Goal: Task Accomplishment & Management: Complete application form

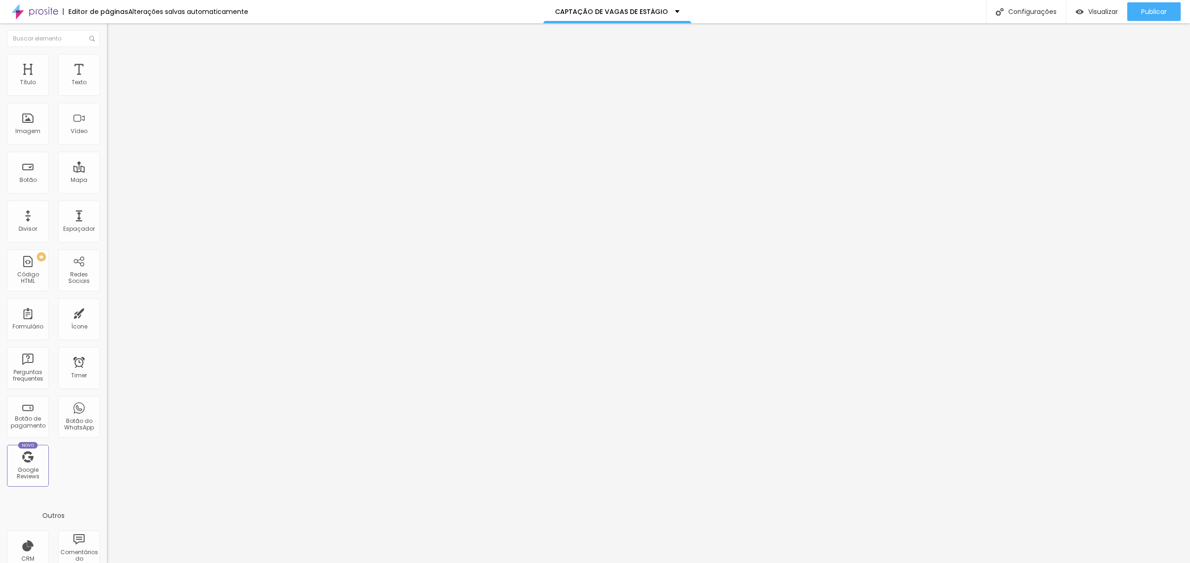
click at [113, 91] on div "DADOS PREWEDDING" at bounding box center [160, 86] width 95 height 8
type input "v"
type input "VAGAS"
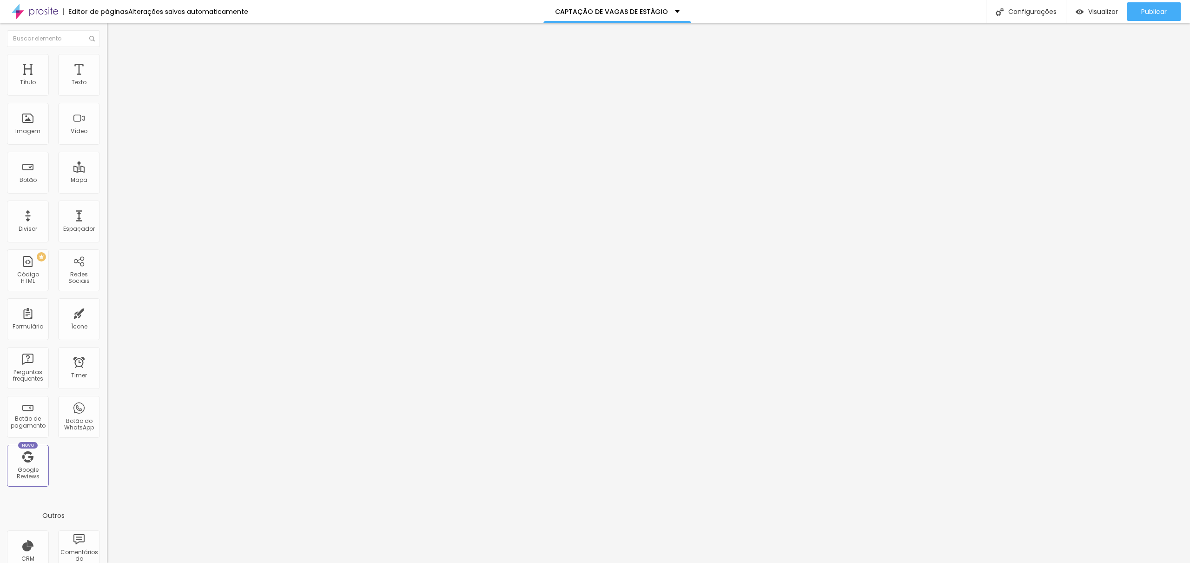
drag, startPoint x: 515, startPoint y: 323, endPoint x: 450, endPoint y: 320, distance: 65.2
paste input "Pode me falar um pouco sobre você?"
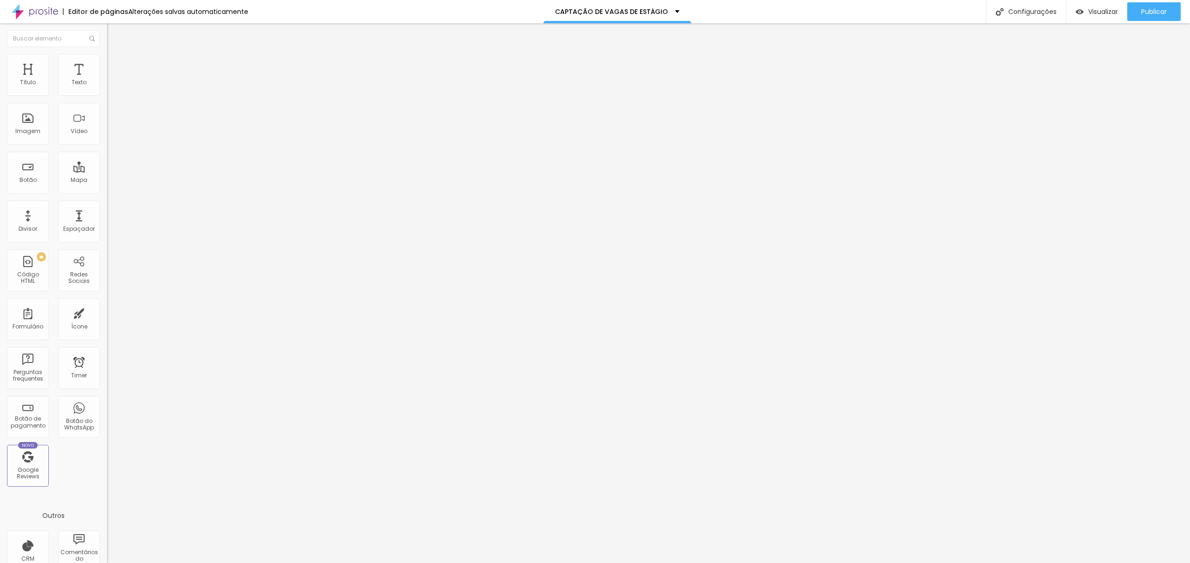
type input "Pode me falar um pouco sobre você?"
drag, startPoint x: 712, startPoint y: 323, endPoint x: 611, endPoint y: 325, distance: 101.4
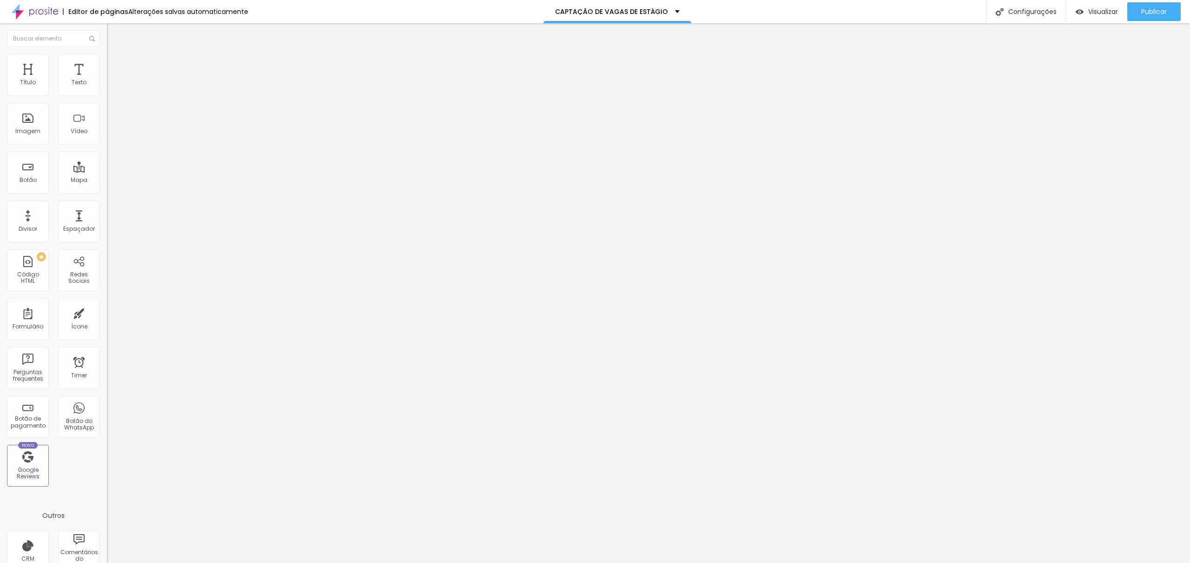
scroll to position [36, 0]
drag, startPoint x: 515, startPoint y: 318, endPoint x: 443, endPoint y: 316, distance: 72.6
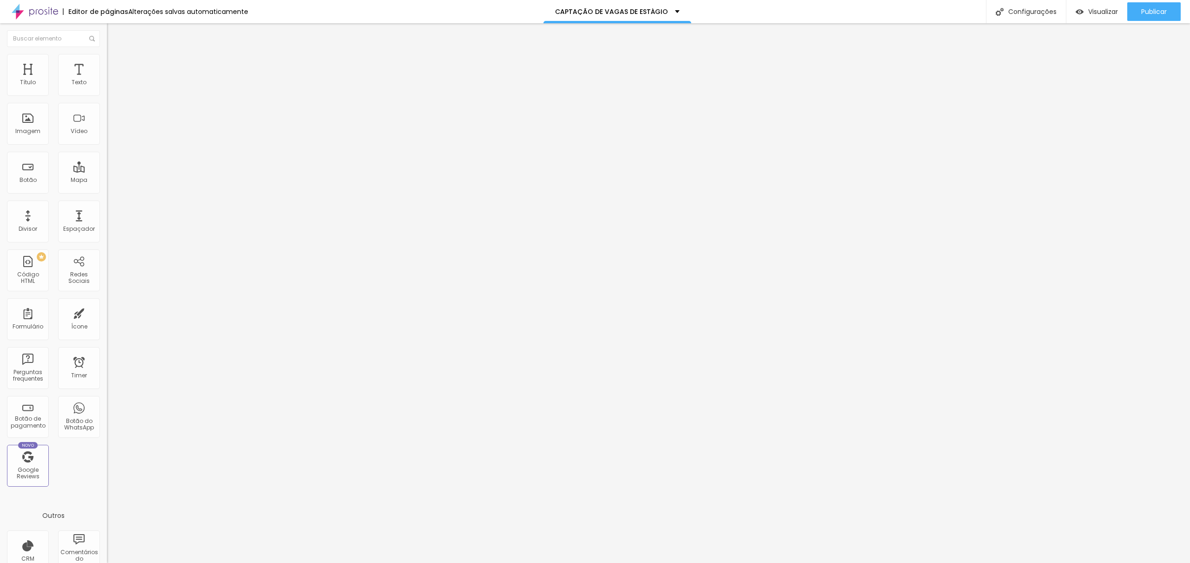
type input "Além de edição de fotografia, você tambem se interessa em fotografar?"
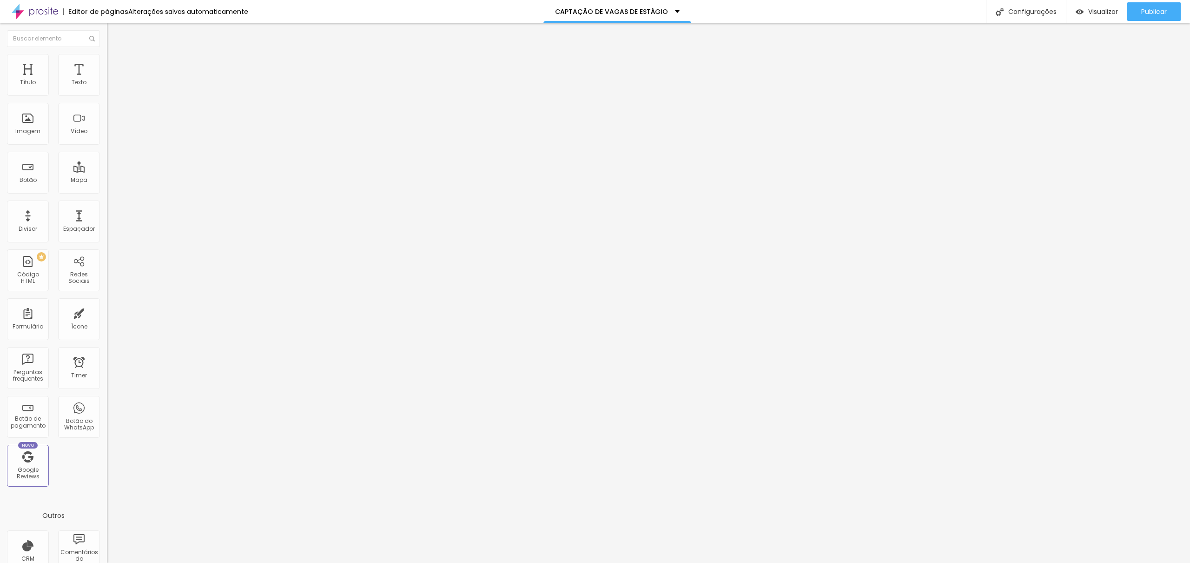
type input "escreva"
drag, startPoint x: 661, startPoint y: 327, endPoint x: 595, endPoint y: 329, distance: 66.0
